Goal: Task Accomplishment & Management: Use online tool/utility

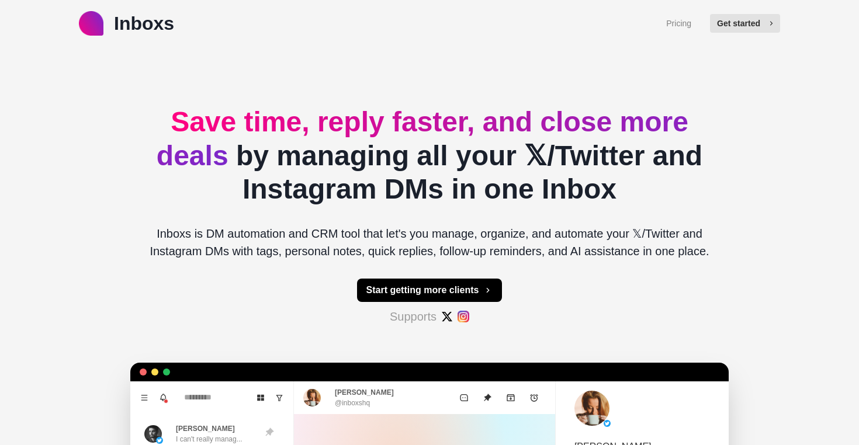
click at [736, 29] on button "Get started" at bounding box center [745, 23] width 70 height 19
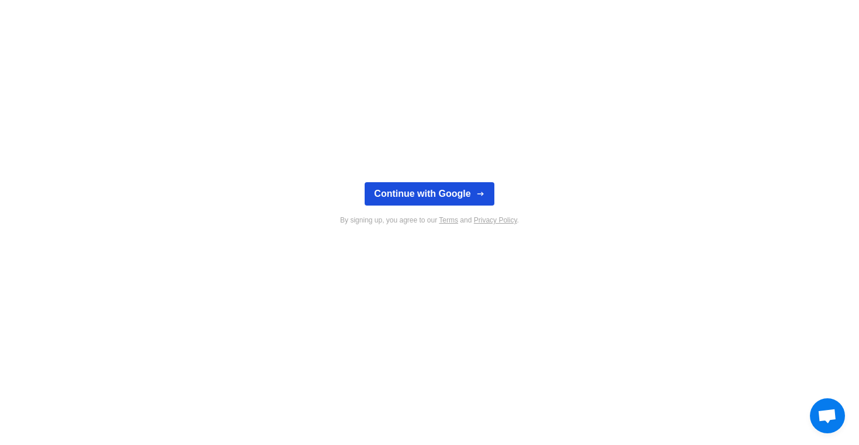
click at [470, 190] on button "Continue with Google" at bounding box center [429, 193] width 129 height 23
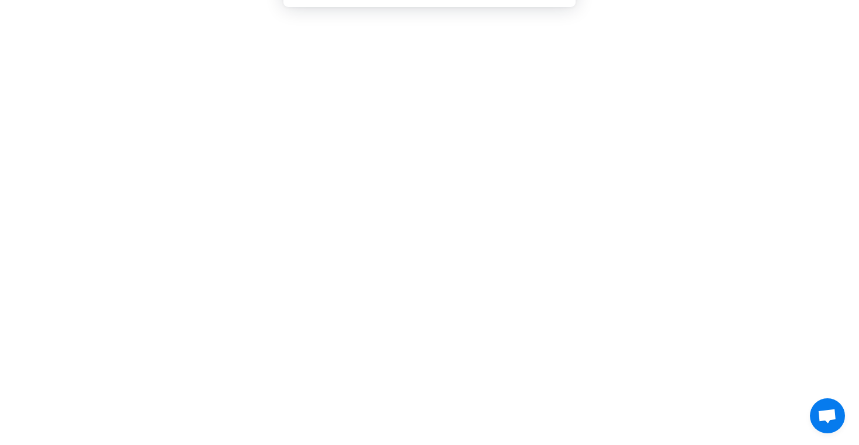
click at [477, 70] on button "Cancel" at bounding box center [470, 75] width 61 height 29
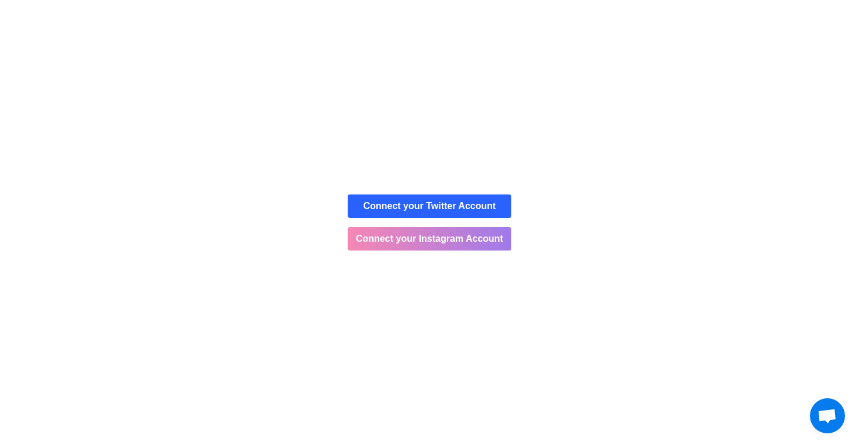
click at [455, 235] on button "Connect your Instagram Account" at bounding box center [430, 238] width 164 height 23
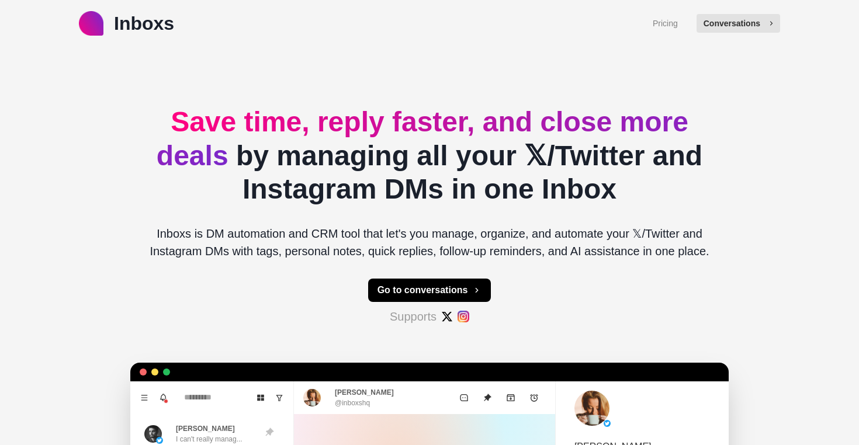
click at [733, 27] on button "Conversations" at bounding box center [738, 23] width 84 height 19
type textarea "*"
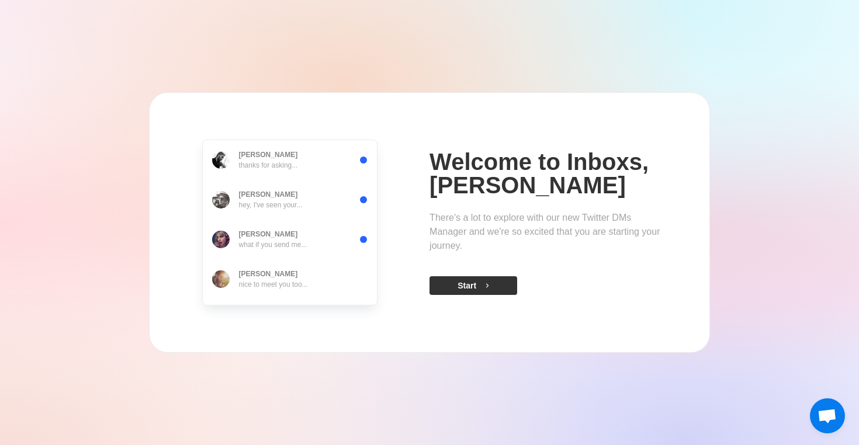
click at [482, 278] on button "Start" at bounding box center [473, 285] width 88 height 19
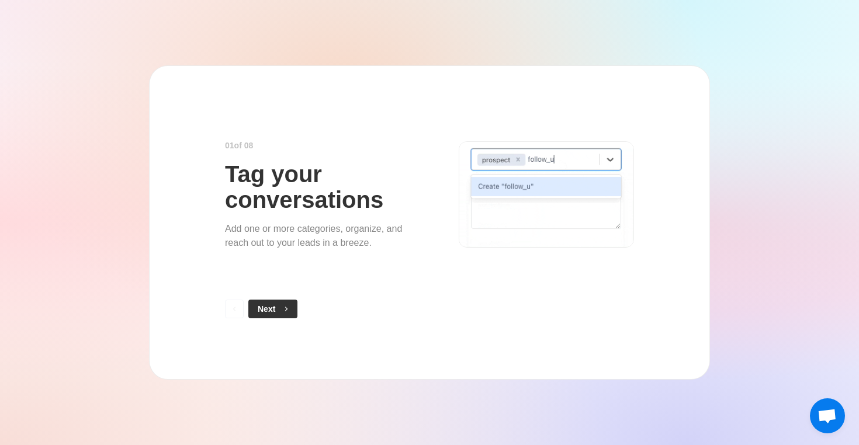
click at [289, 302] on button "Next" at bounding box center [272, 309] width 49 height 19
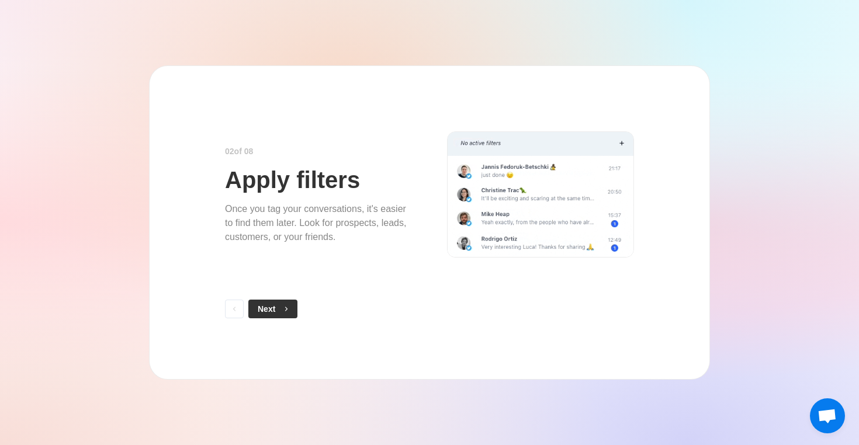
click at [288, 311] on icon "button" at bounding box center [286, 309] width 8 height 8
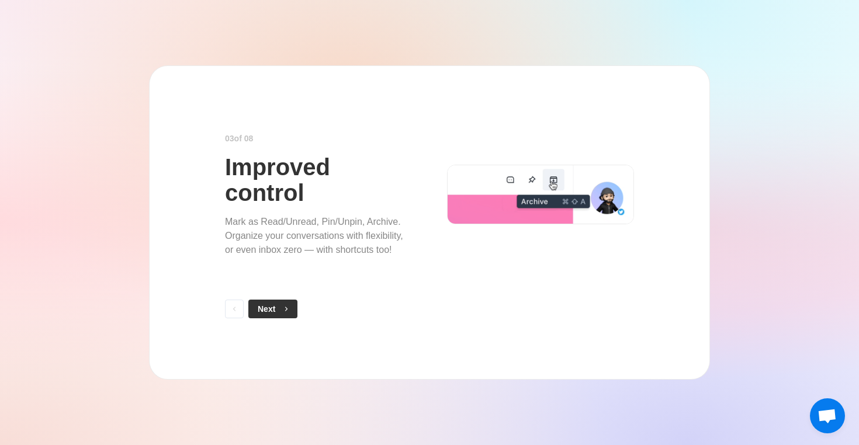
click at [287, 313] on button "Next" at bounding box center [272, 309] width 49 height 19
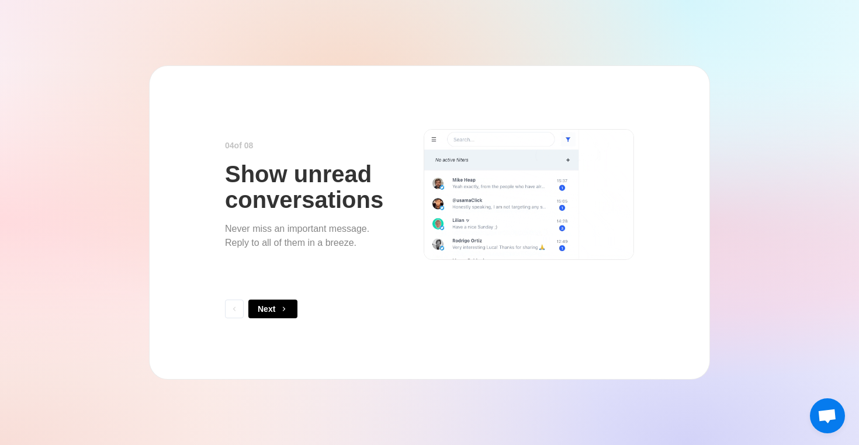
click at [287, 313] on button "Next" at bounding box center [272, 309] width 49 height 19
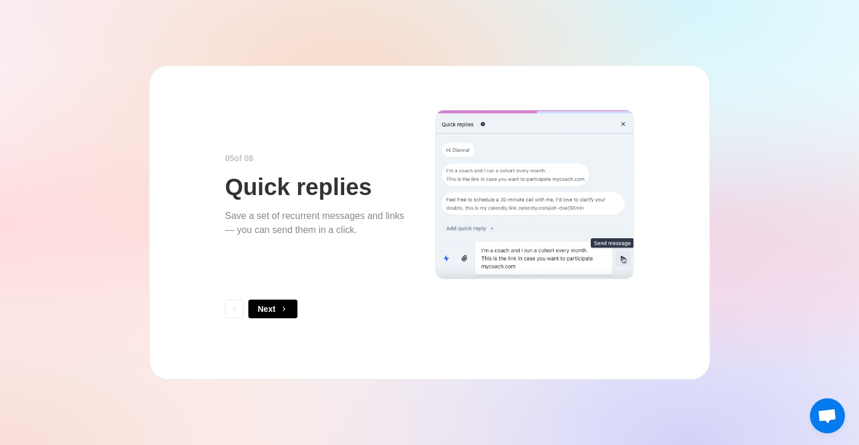
click at [287, 313] on button "Next" at bounding box center [272, 309] width 49 height 19
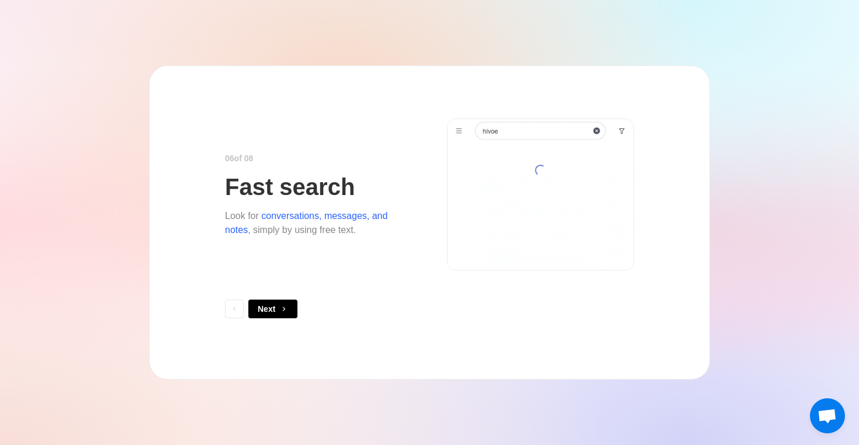
click at [287, 313] on button "Next" at bounding box center [272, 309] width 49 height 19
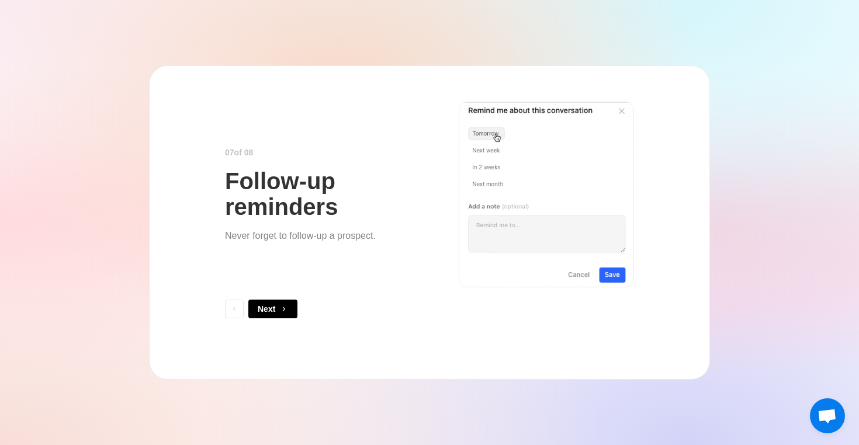
click at [287, 313] on button "Next" at bounding box center [272, 309] width 49 height 19
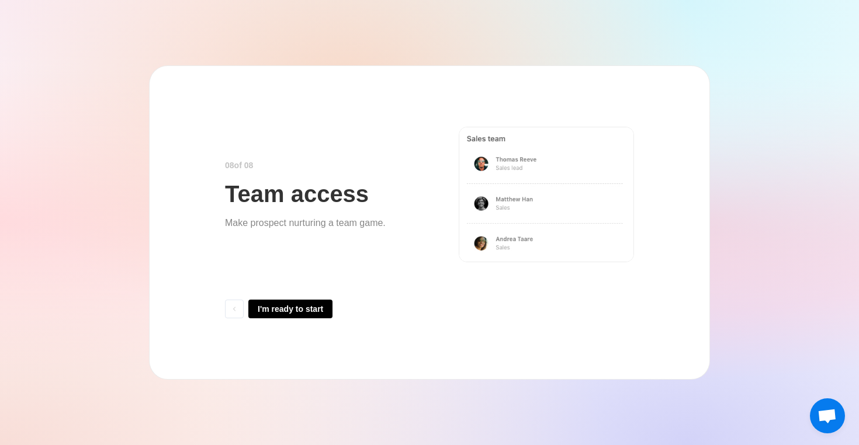
click at [244, 309] on div "I'm ready to start" at bounding box center [371, 309] width 292 height 19
click at [234, 309] on icon "Back" at bounding box center [234, 309] width 8 height 8
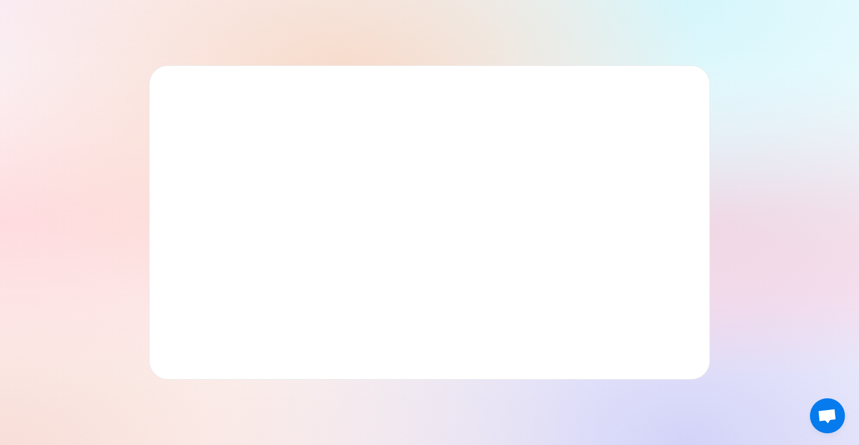
click at [234, 309] on div at bounding box center [429, 222] width 561 height 314
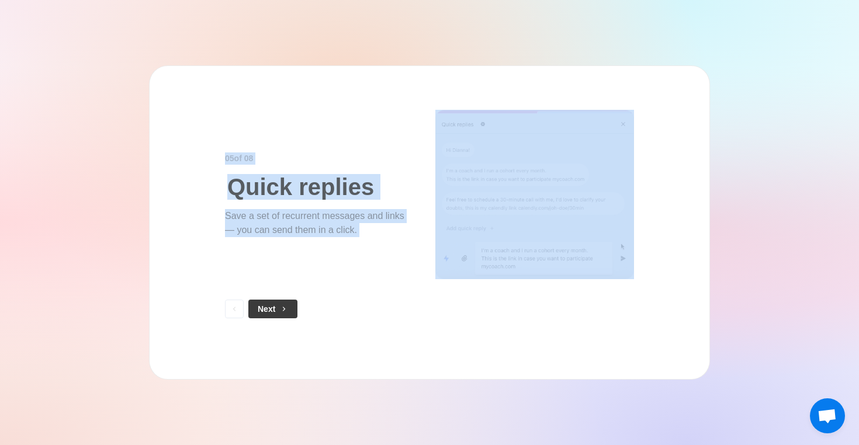
click at [234, 309] on icon "Back" at bounding box center [234, 309] width 8 height 8
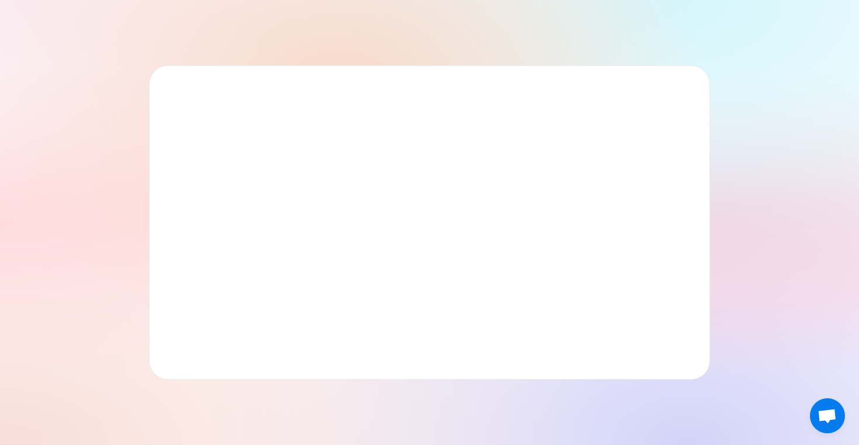
click at [234, 309] on div at bounding box center [429, 222] width 561 height 314
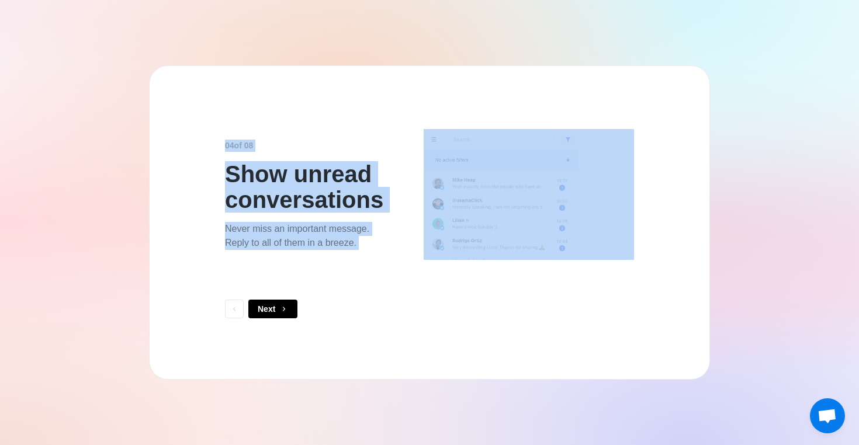
click at [234, 309] on icon "Back" at bounding box center [234, 309] width 8 height 8
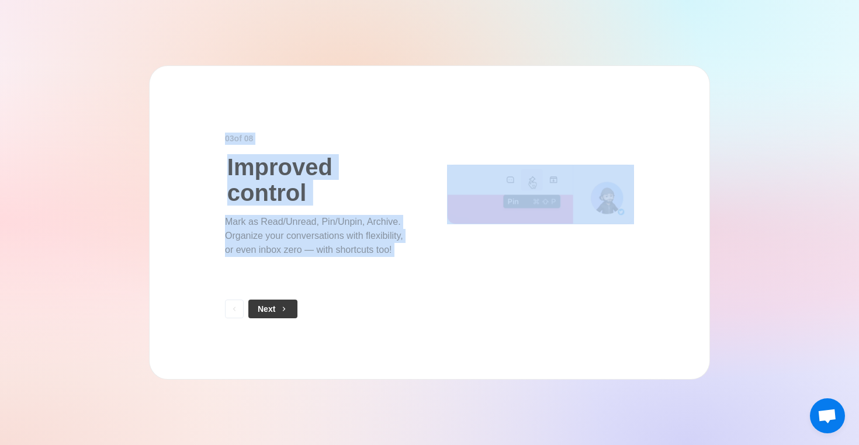
click at [234, 309] on icon "Back" at bounding box center [234, 309] width 8 height 8
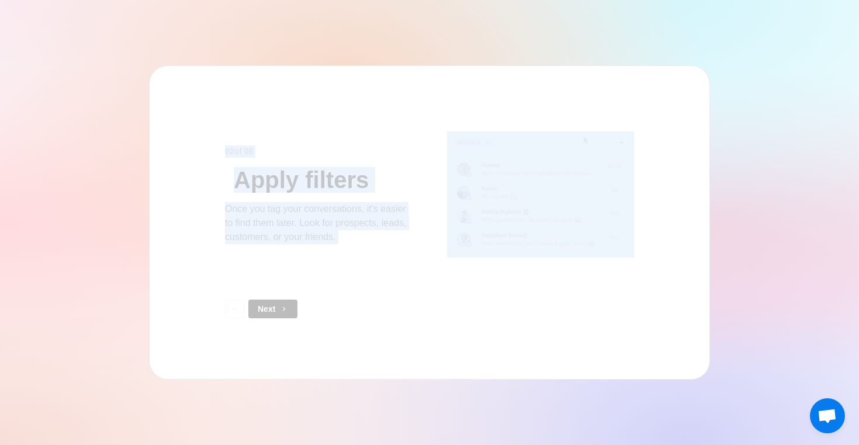
click at [234, 309] on icon "Back" at bounding box center [234, 309] width 8 height 8
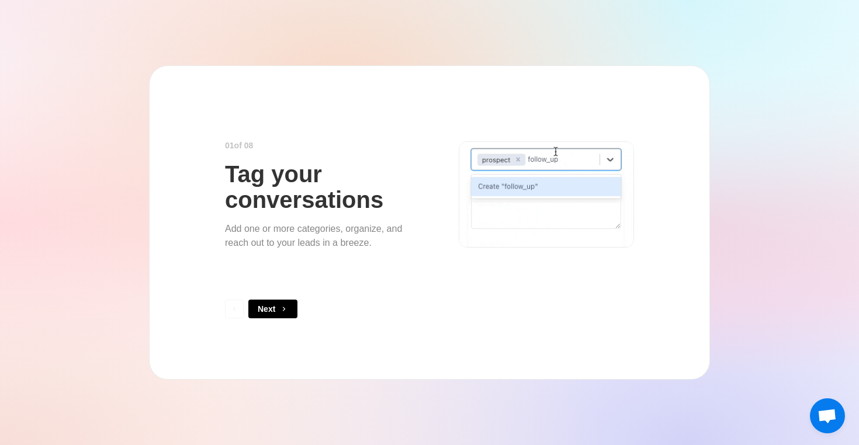
click at [235, 342] on div "0 1 of 0 8 Tag your conversations Add one or more categories, organize, and rea…" at bounding box center [429, 222] width 561 height 314
click at [276, 315] on button "Next" at bounding box center [272, 309] width 49 height 19
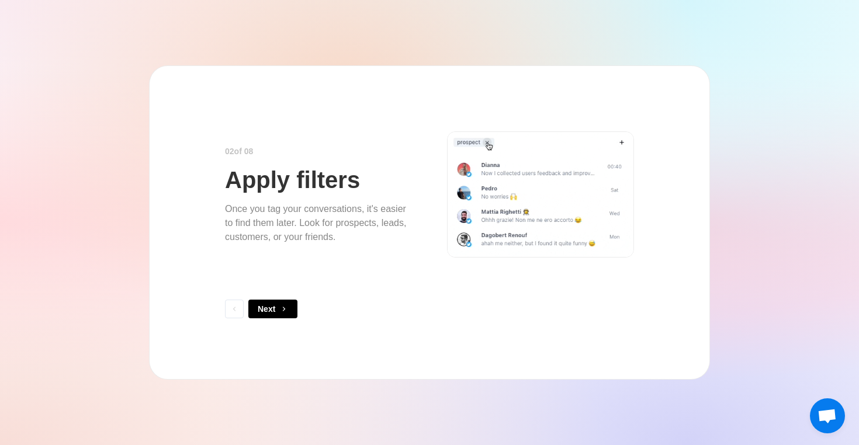
click at [276, 315] on button "Next" at bounding box center [272, 309] width 49 height 19
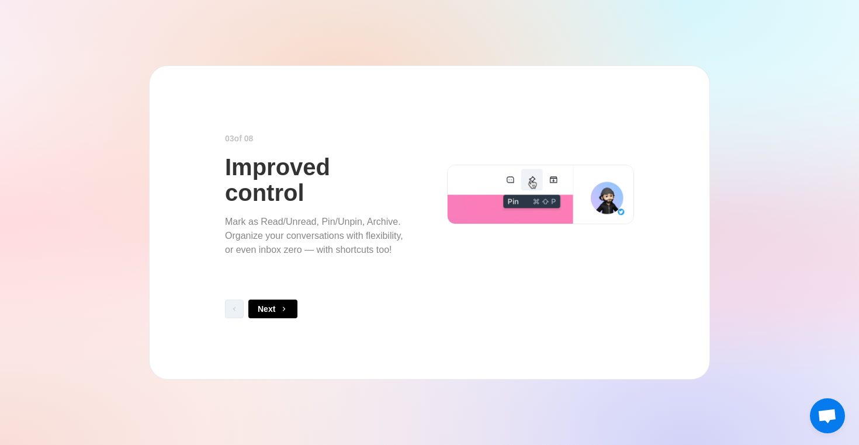
click at [233, 310] on icon "Back" at bounding box center [234, 309] width 8 height 8
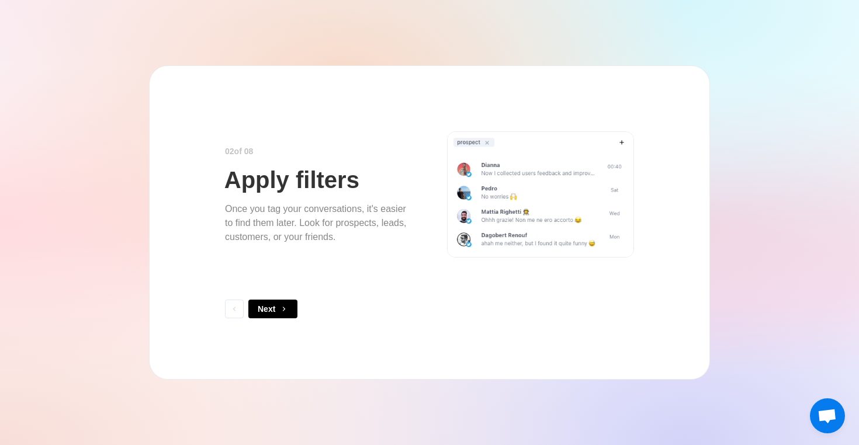
click at [271, 311] on button "Next" at bounding box center [272, 309] width 49 height 19
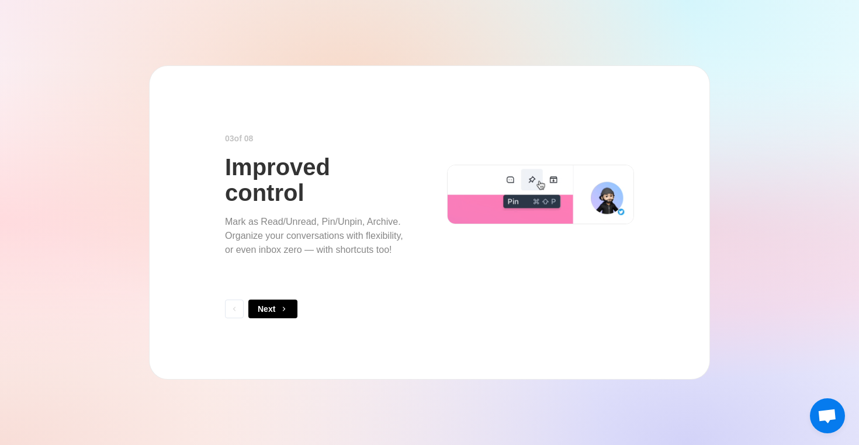
click at [271, 311] on button "Next" at bounding box center [272, 309] width 49 height 19
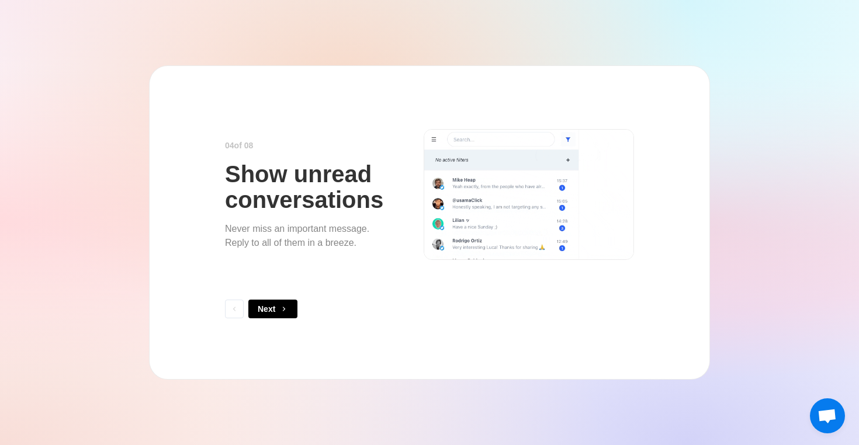
click at [271, 311] on button "Next" at bounding box center [272, 309] width 49 height 19
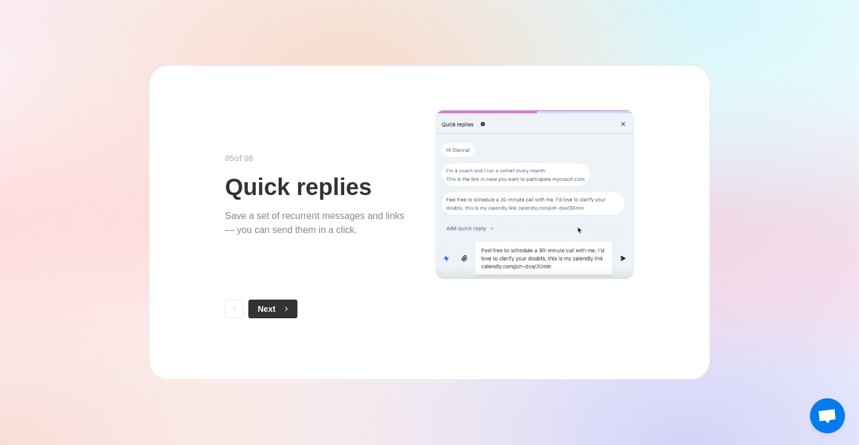
click at [282, 311] on span "button" at bounding box center [284, 309] width 8 height 8
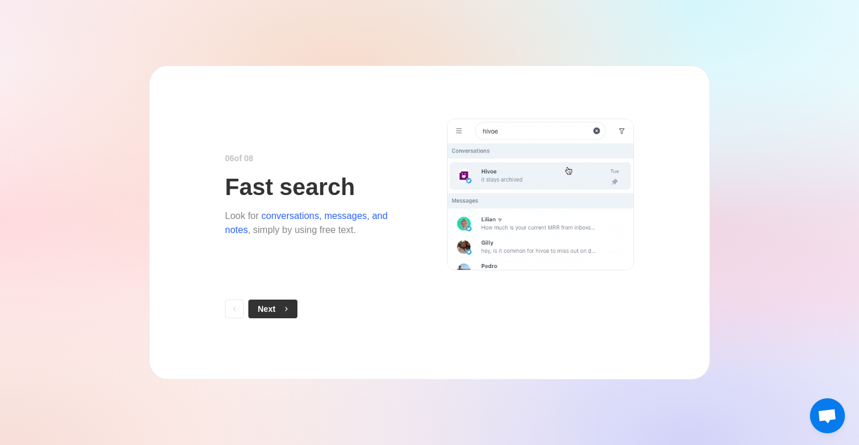
click at [283, 311] on icon "button" at bounding box center [286, 309] width 8 height 8
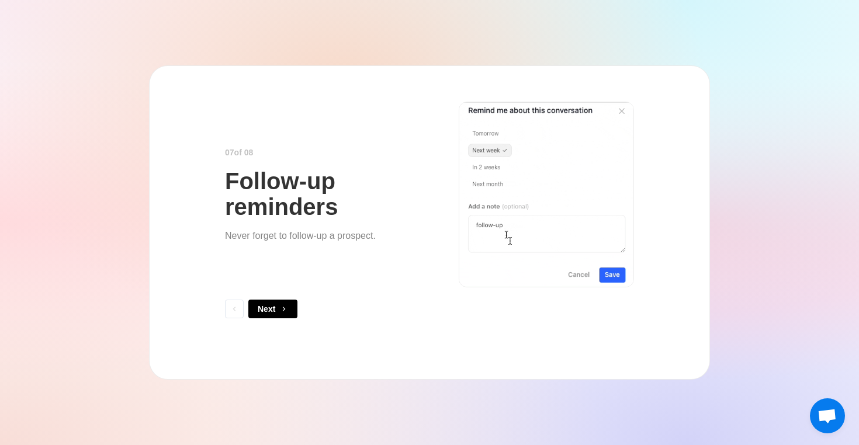
click at [283, 311] on icon "button" at bounding box center [284, 309] width 8 height 8
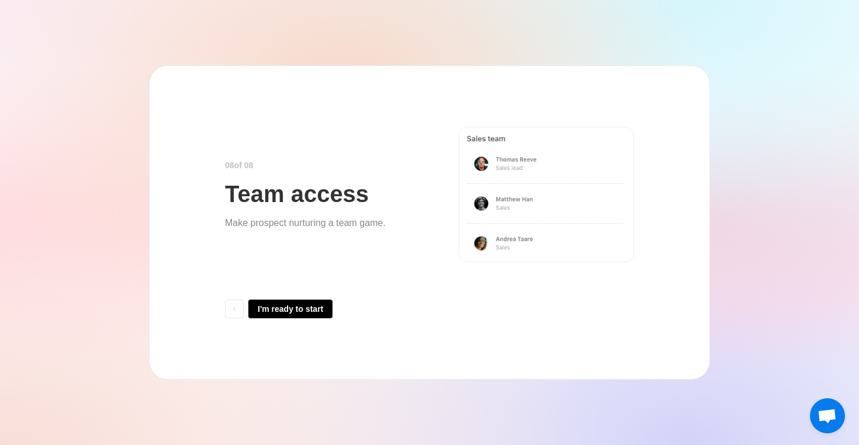
click at [283, 311] on button "I'm ready to start" at bounding box center [290, 309] width 84 height 19
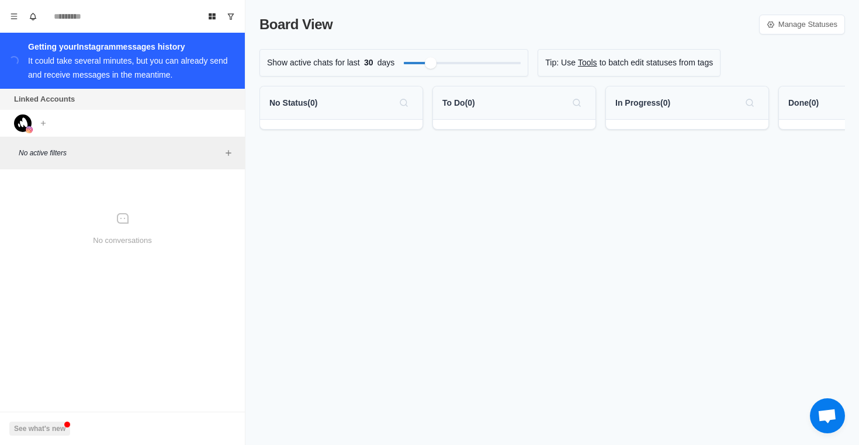
click at [308, 233] on div "Board View Manage Statuses Show active chats for last 30 days Tip: Use Tools to…" at bounding box center [552, 222] width 614 height 445
click at [19, 121] on img at bounding box center [23, 124] width 18 height 18
click at [422, 59] on div at bounding box center [462, 63] width 117 height 12
